Goal: Transaction & Acquisition: Obtain resource

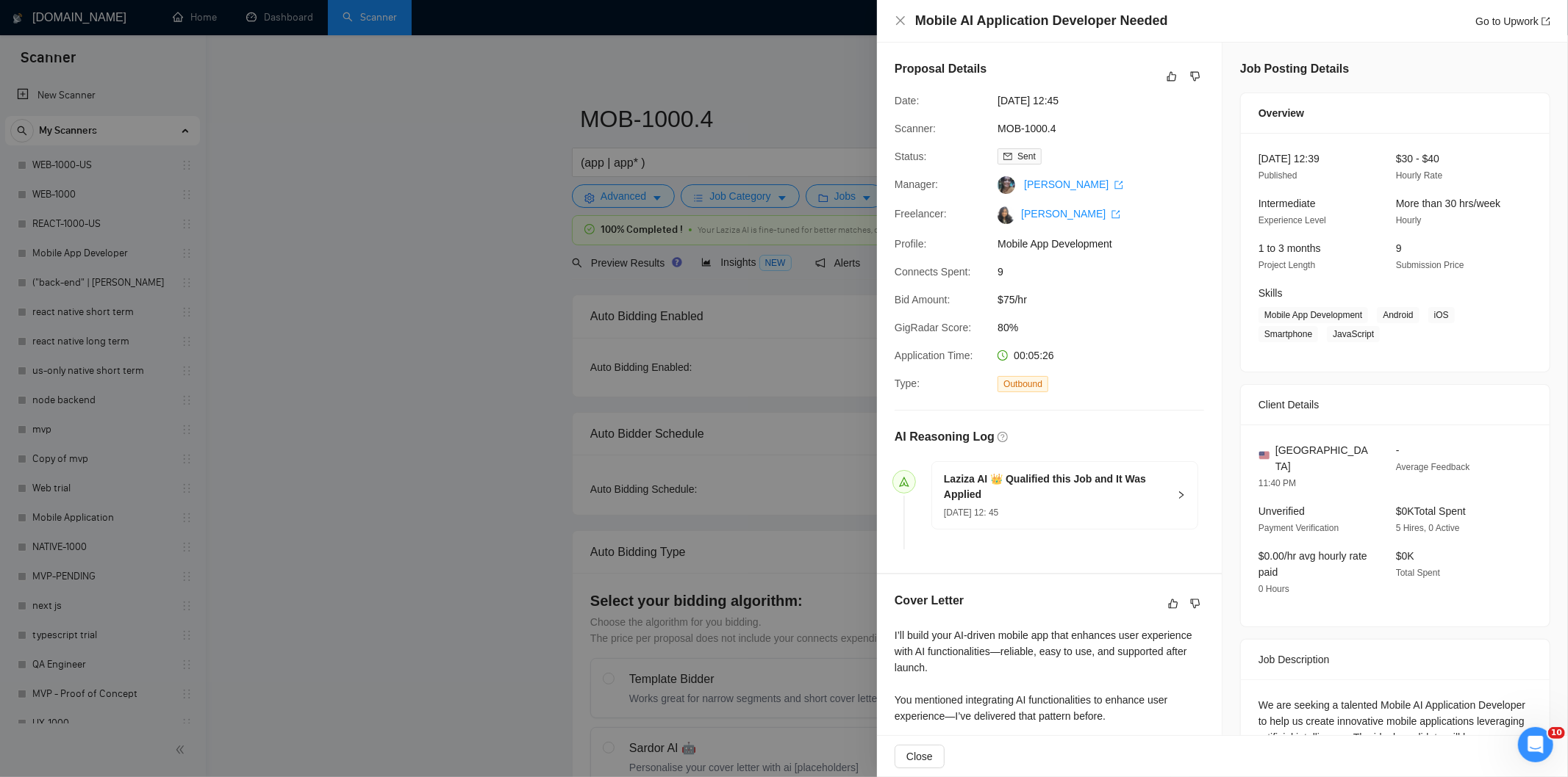
click at [892, 22] on div "Mobile AI Application Developer Needed Go to Upwork" at bounding box center [1223, 21] width 691 height 43
click at [898, 16] on icon "close" at bounding box center [901, 21] width 12 height 12
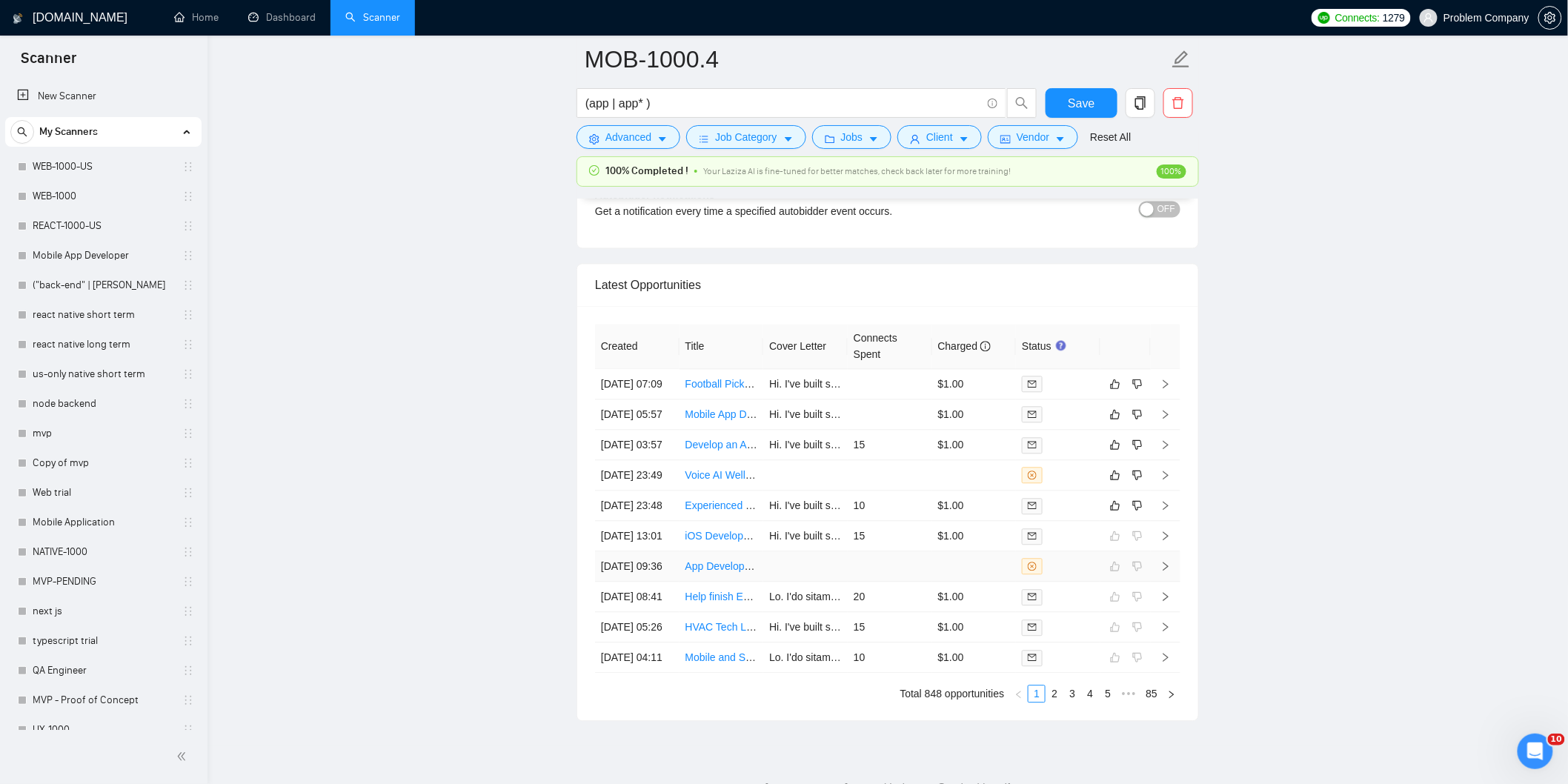
scroll to position [3525, 0]
